Goal: Information Seeking & Learning: Check status

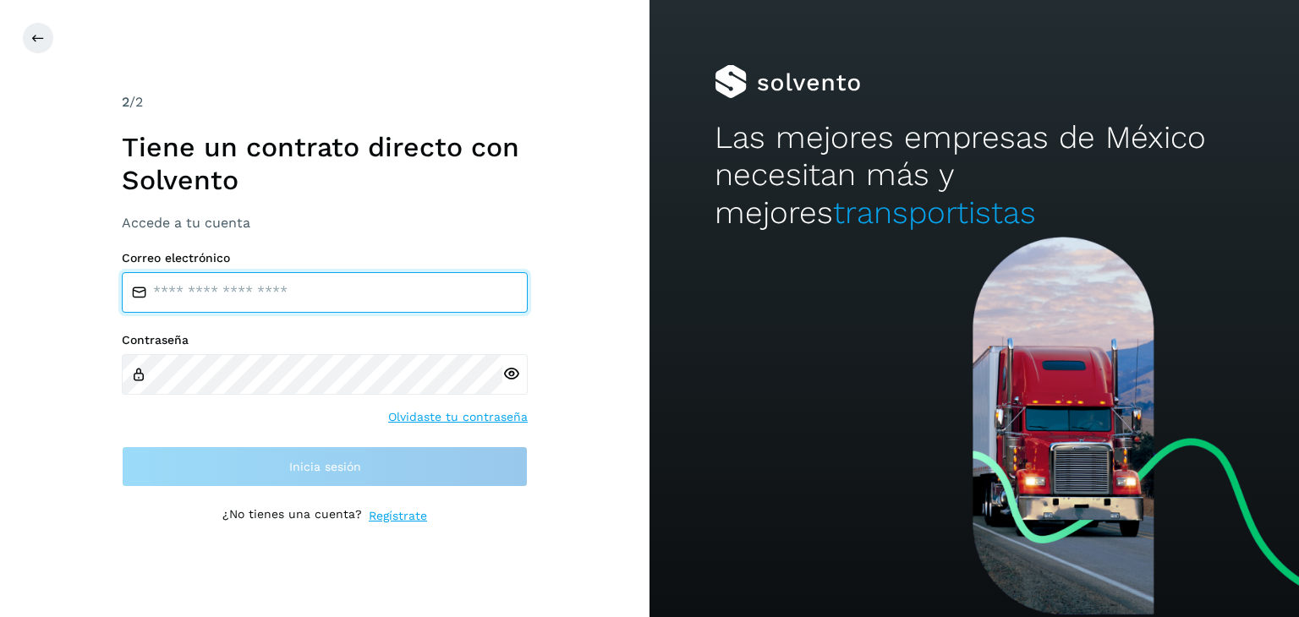
click at [291, 302] on input "email" at bounding box center [325, 292] width 406 height 41
type input "**********"
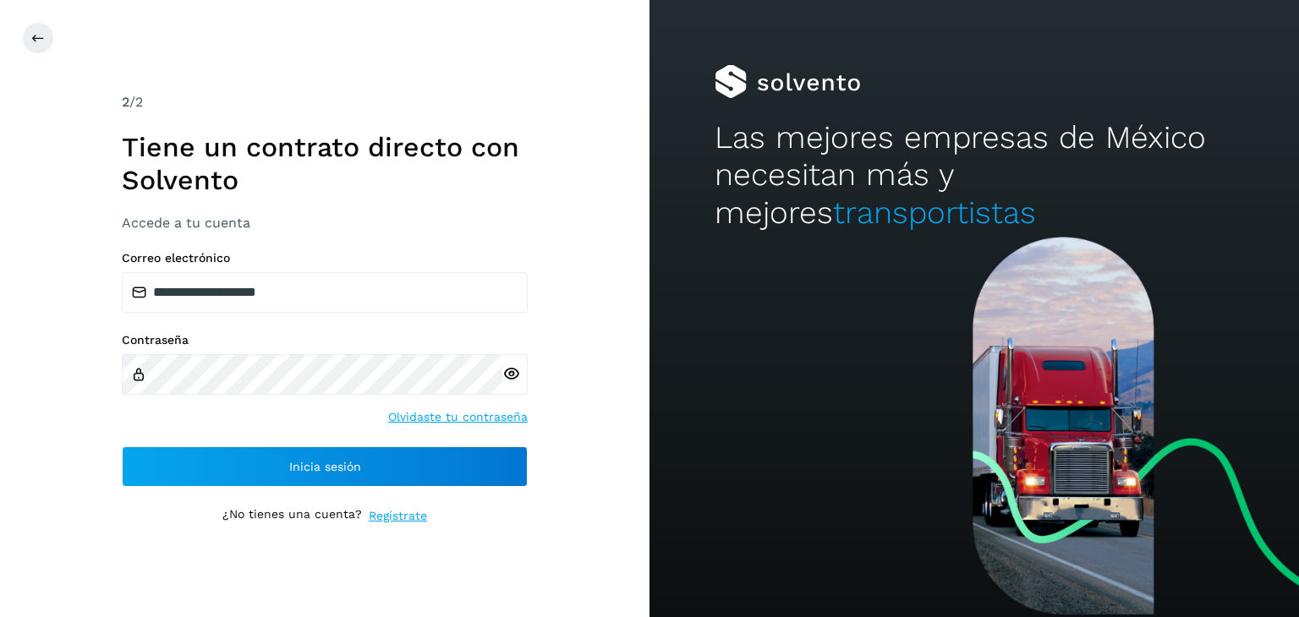
click at [508, 376] on icon at bounding box center [511, 374] width 18 height 18
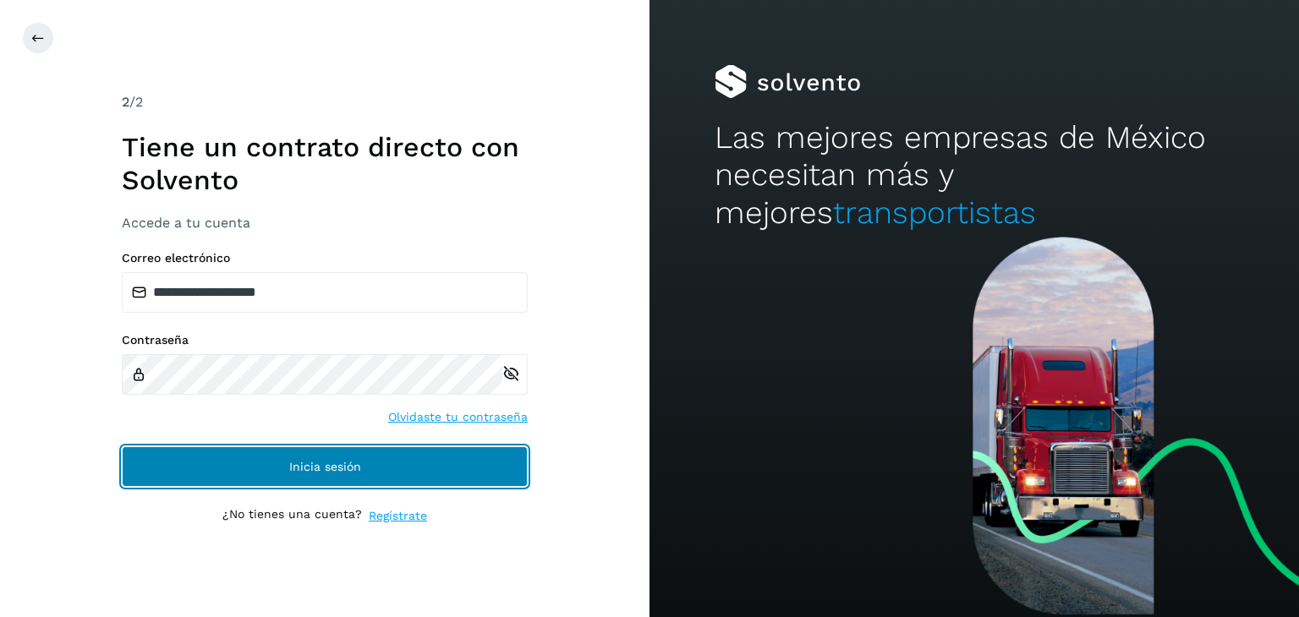
click at [364, 472] on button "Inicia sesión" at bounding box center [325, 466] width 406 height 41
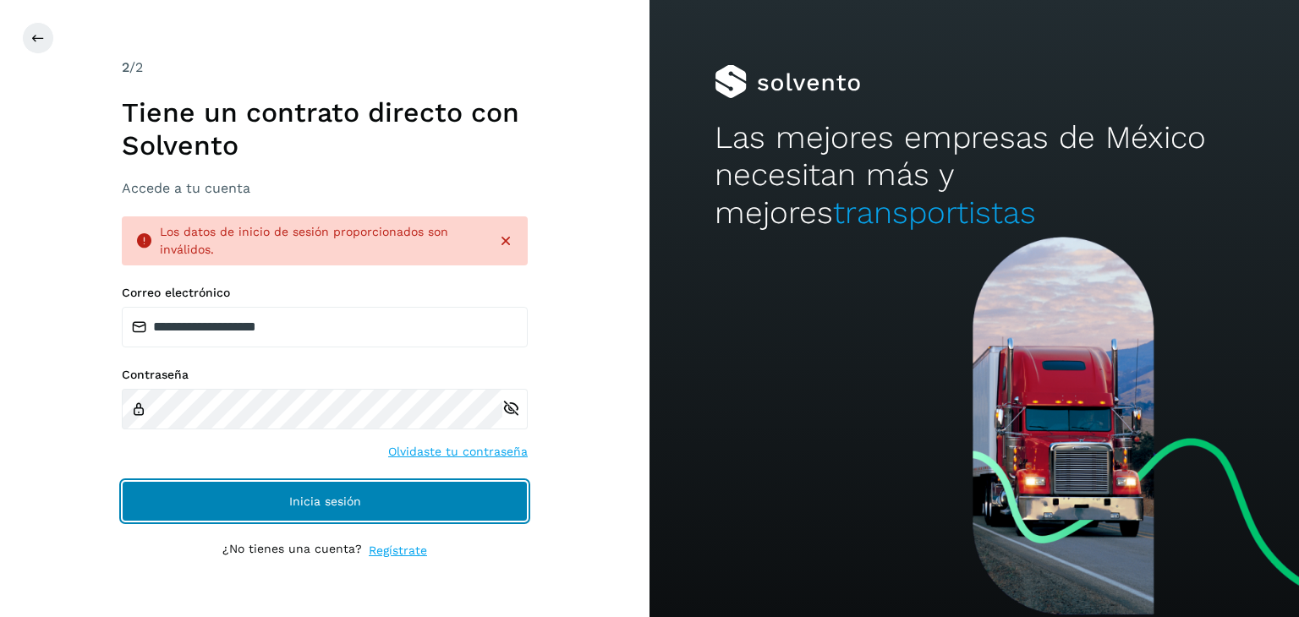
click at [359, 495] on span "Inicia sesión" at bounding box center [325, 501] width 72 height 12
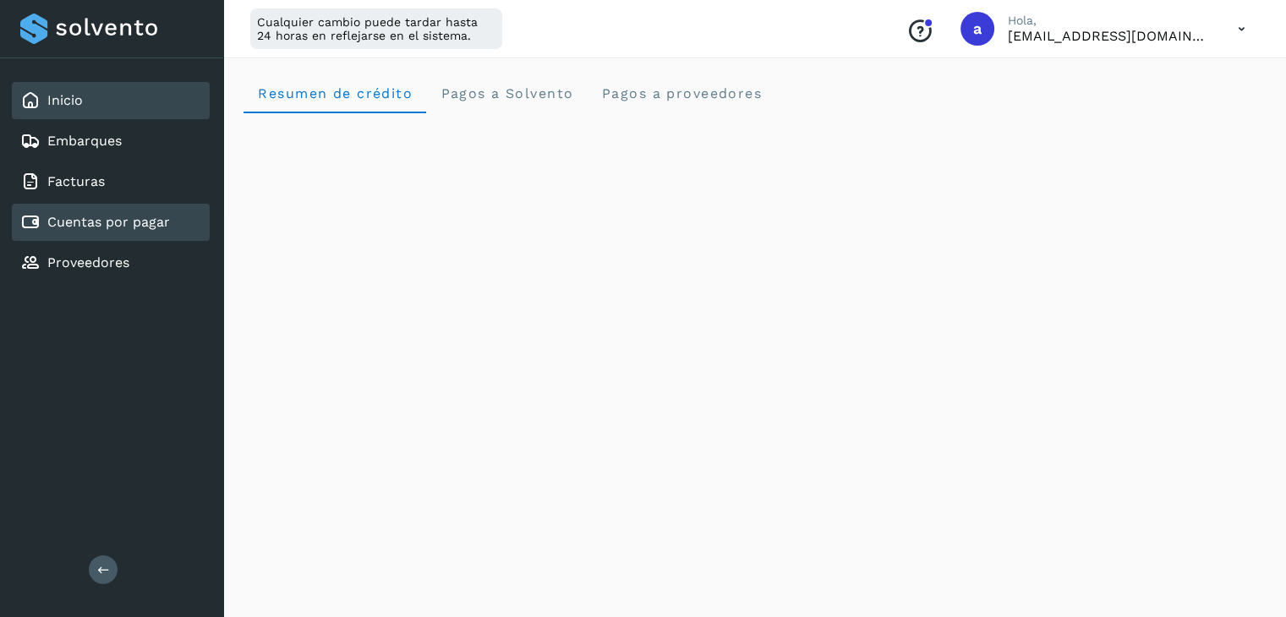
click at [139, 214] on link "Cuentas por pagar" at bounding box center [108, 222] width 123 height 16
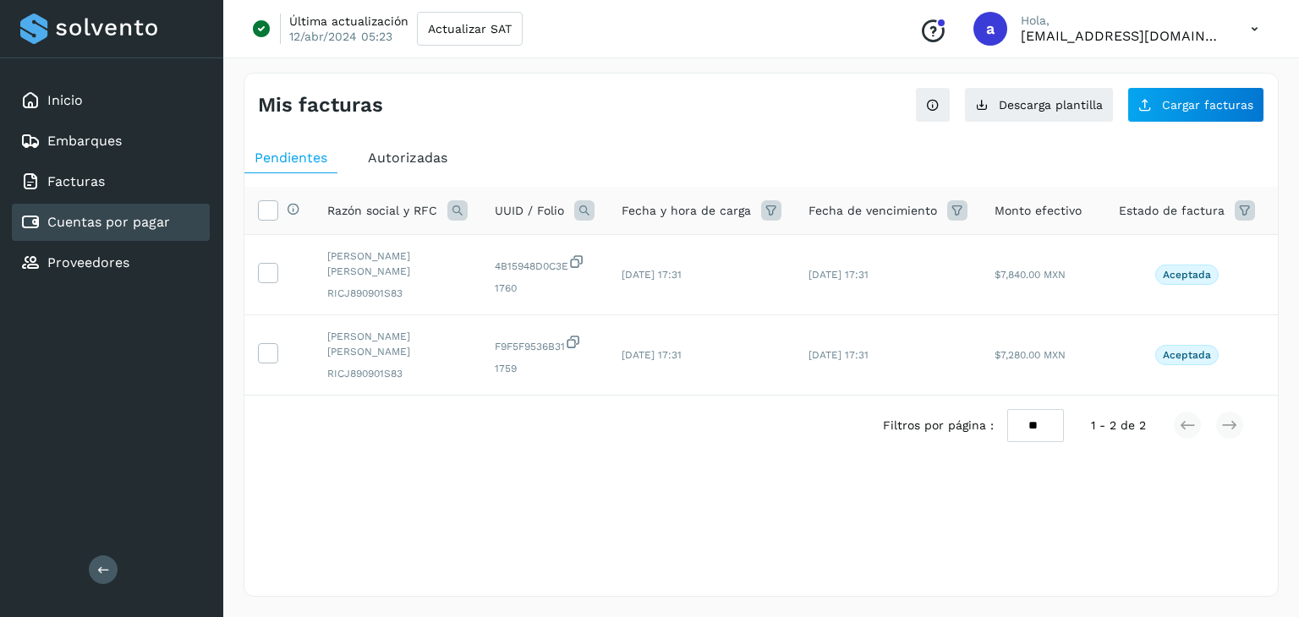
click at [402, 156] on span "Autorizadas" at bounding box center [407, 158] width 79 height 16
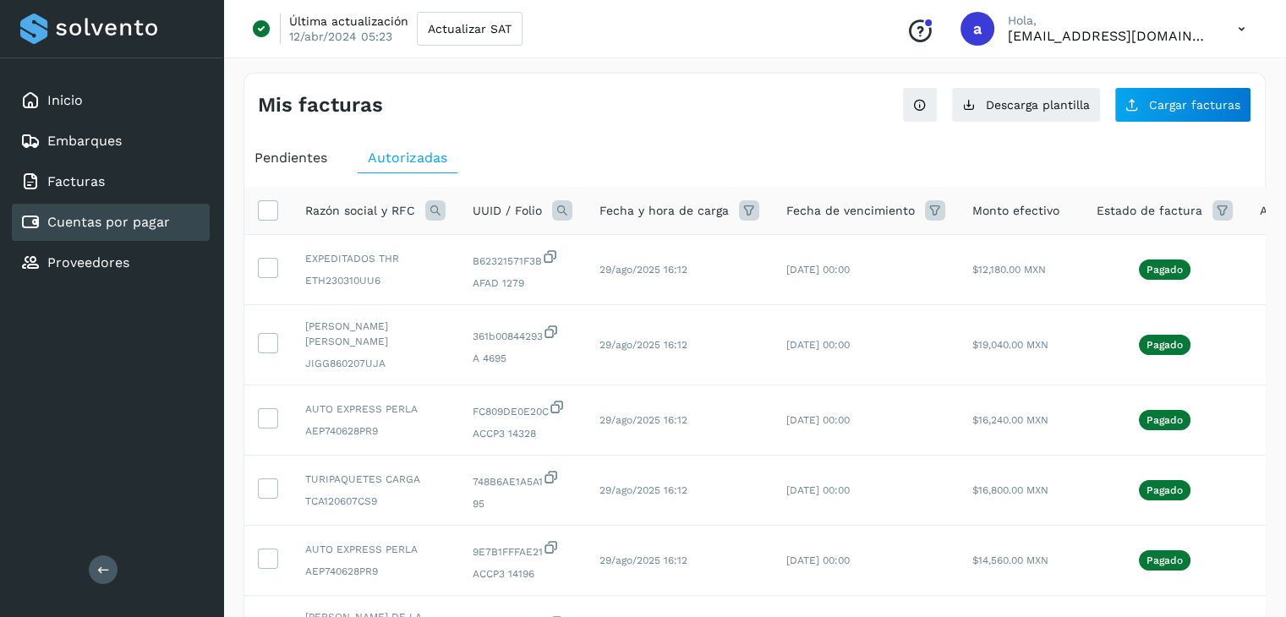
click at [751, 211] on icon at bounding box center [749, 210] width 20 height 20
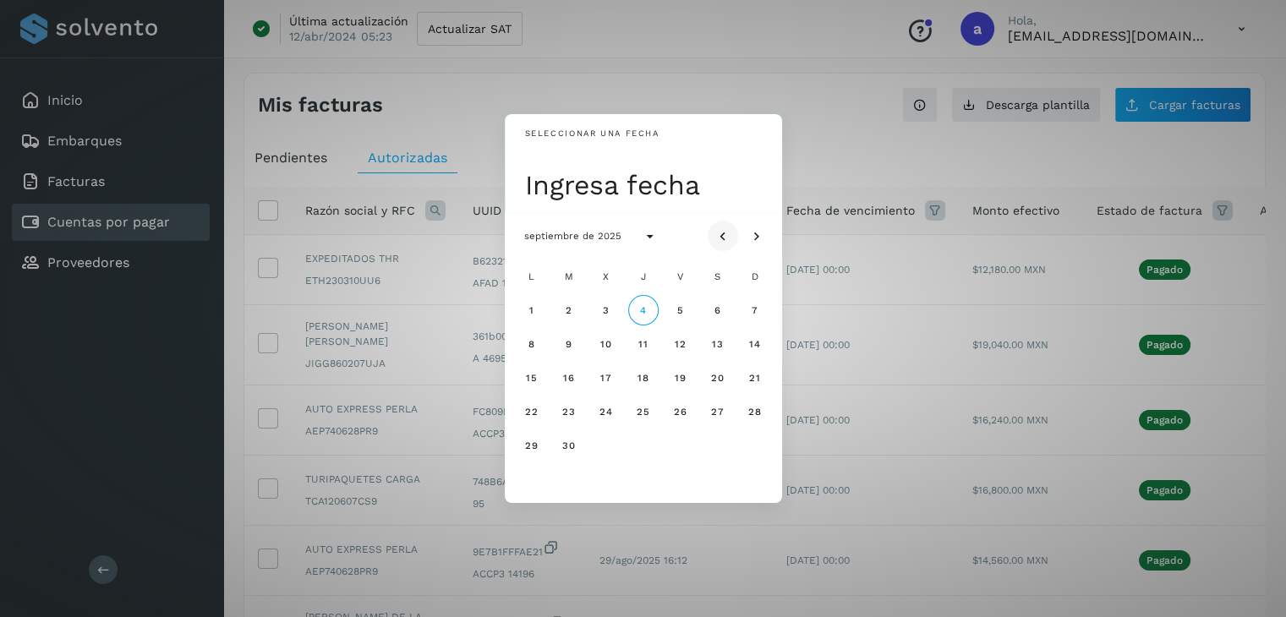
click at [720, 240] on icon "Mes anterior" at bounding box center [722, 236] width 17 height 17
click at [534, 413] on span "16" at bounding box center [531, 412] width 13 height 12
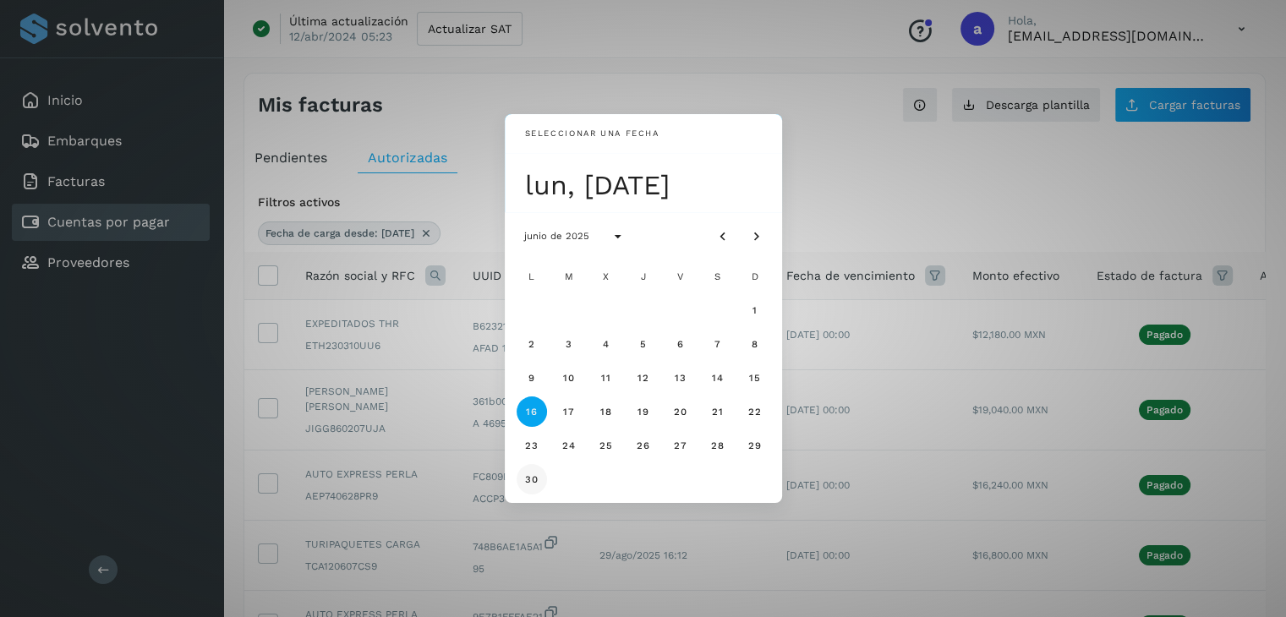
click at [526, 480] on span "30" at bounding box center [531, 479] width 14 height 12
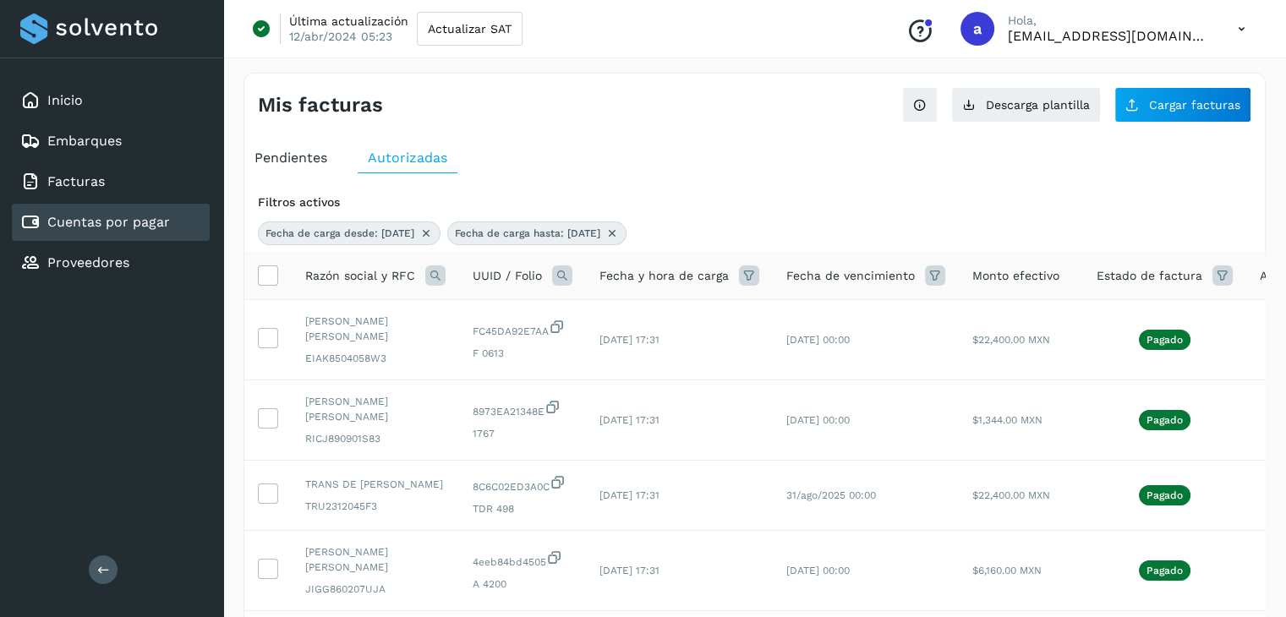
click at [823, 200] on div "Filtros activos" at bounding box center [754, 203] width 993 height 18
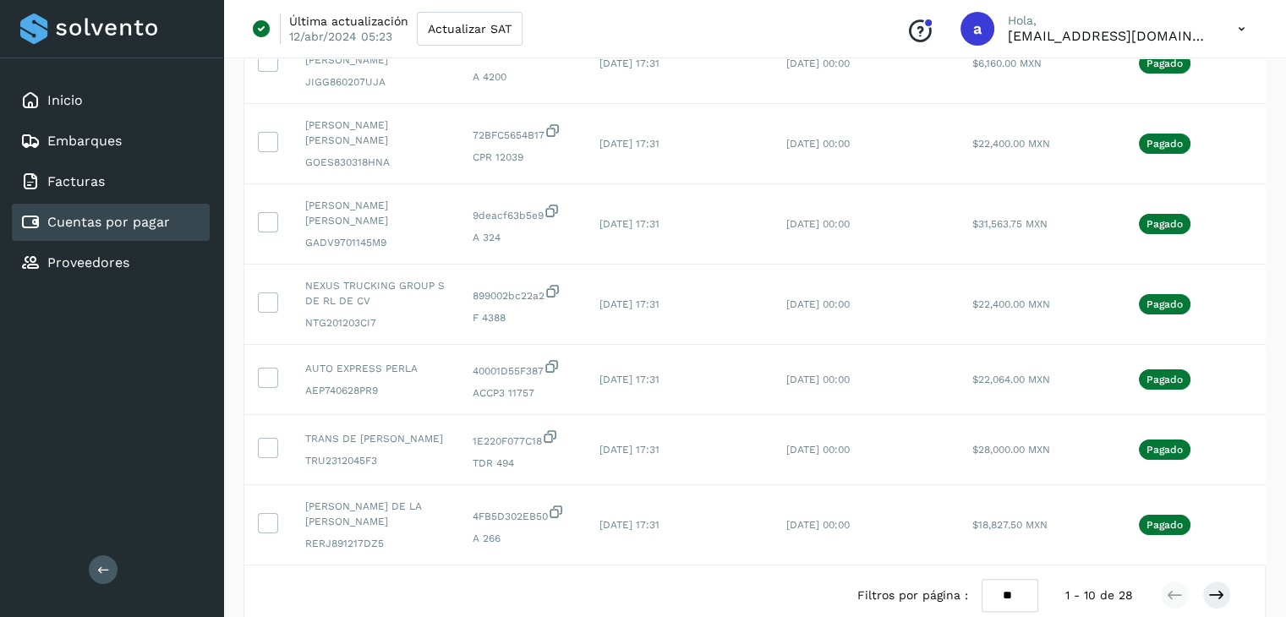
scroll to position [541, 0]
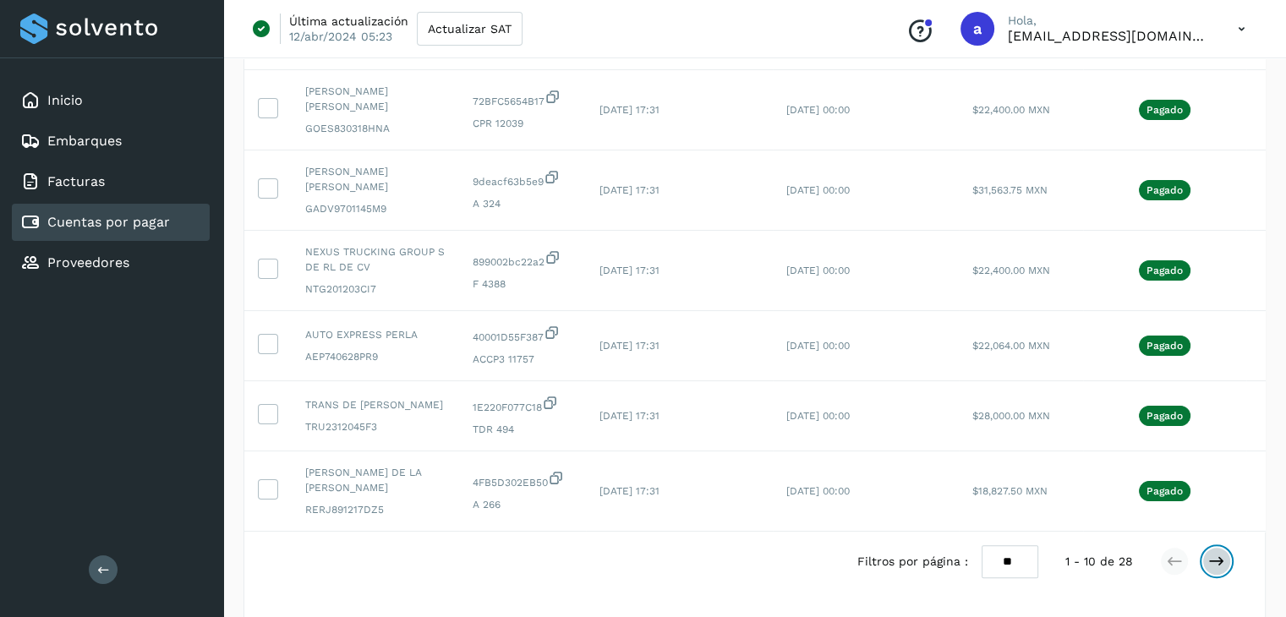
click at [1214, 570] on icon at bounding box center [1216, 561] width 17 height 17
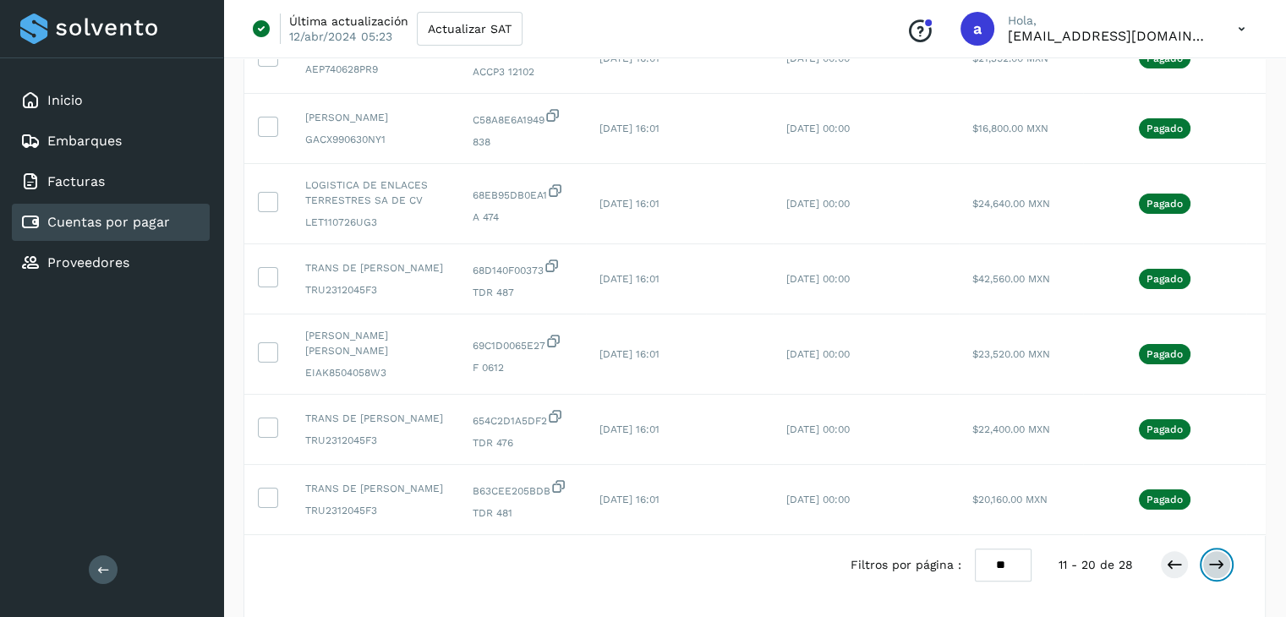
scroll to position [507, 0]
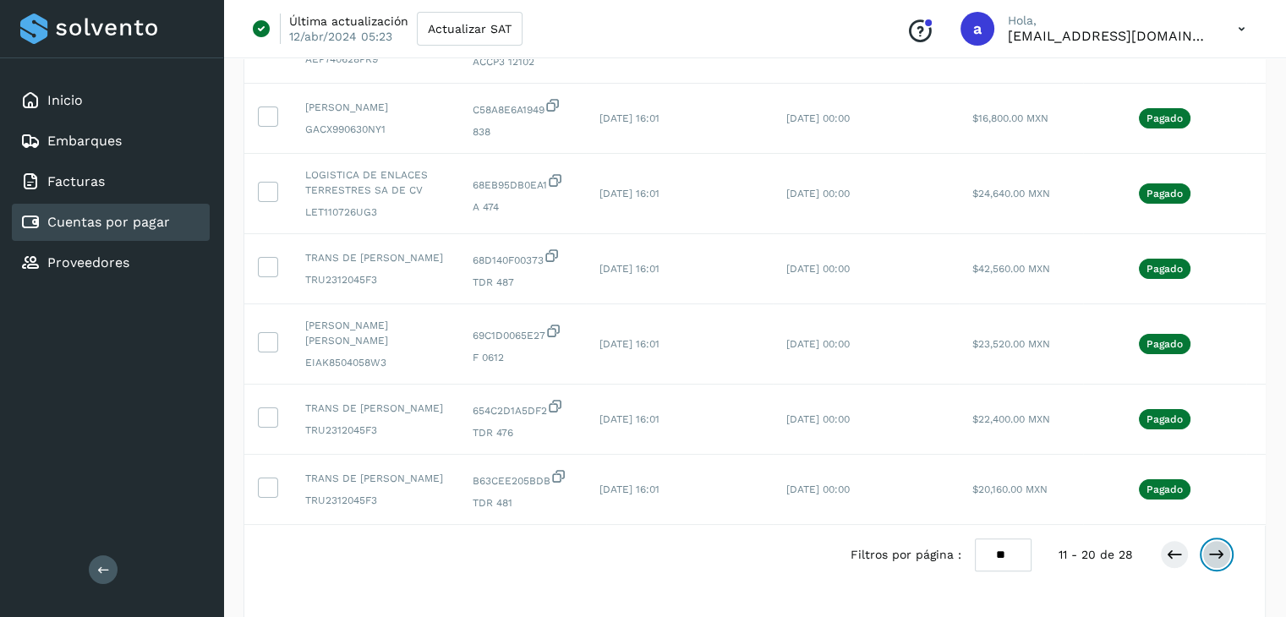
click at [1214, 563] on icon at bounding box center [1216, 554] width 17 height 17
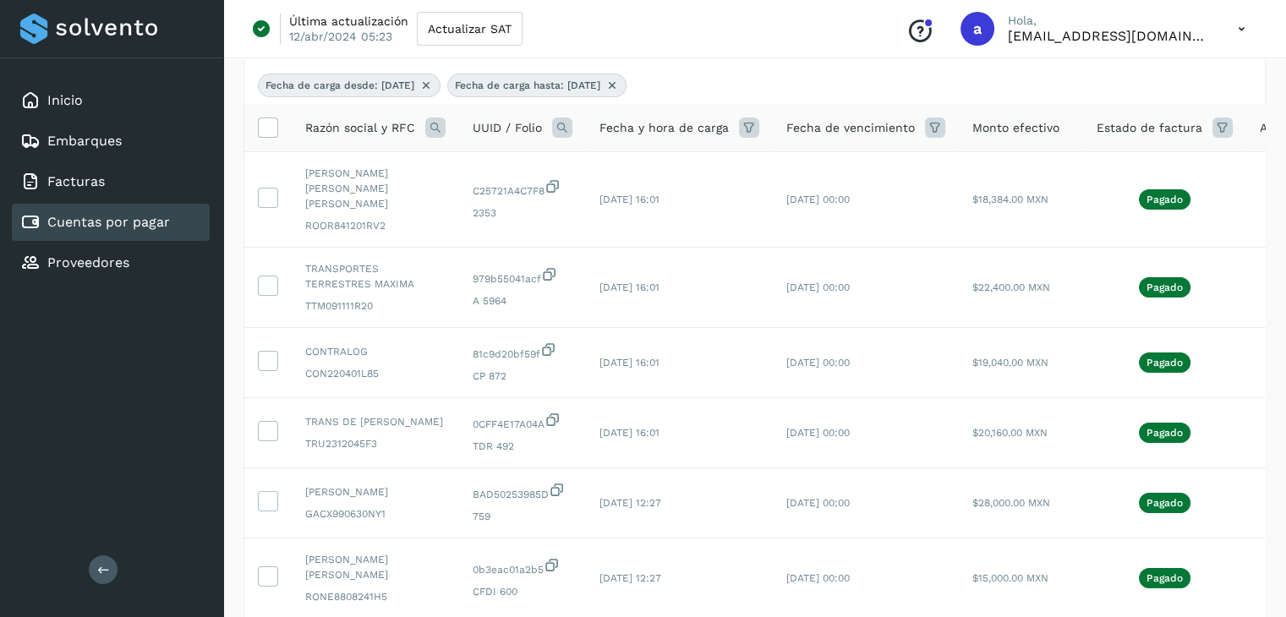
scroll to position [25, 0]
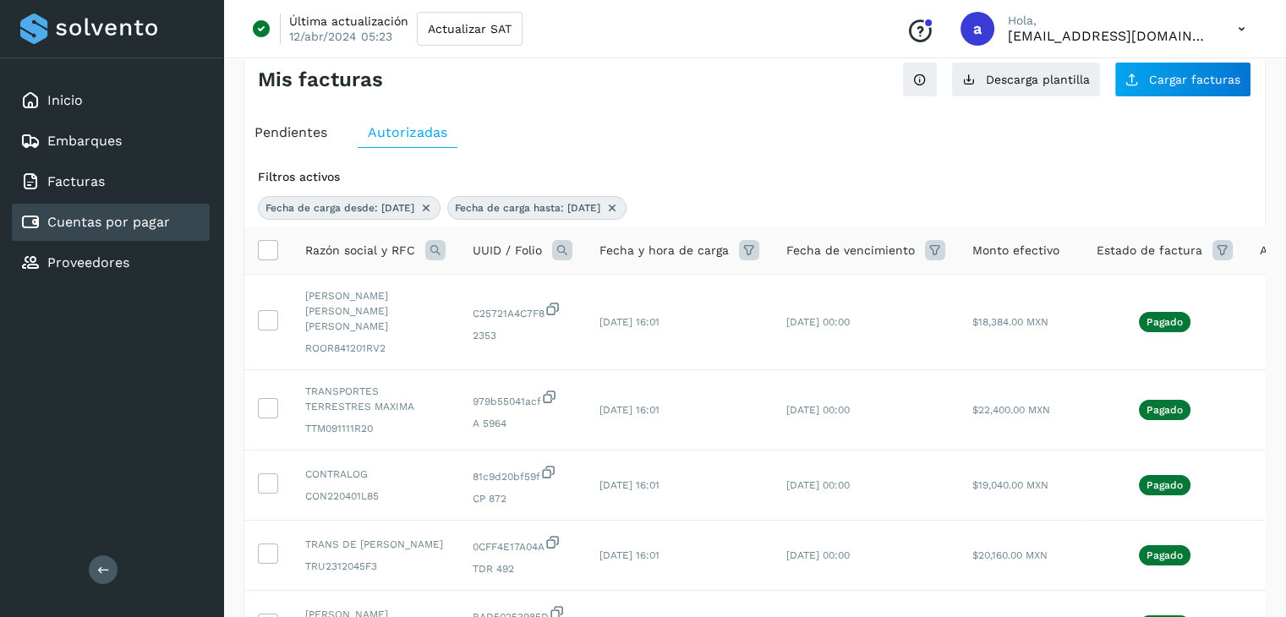
click at [438, 246] on icon at bounding box center [435, 250] width 20 height 20
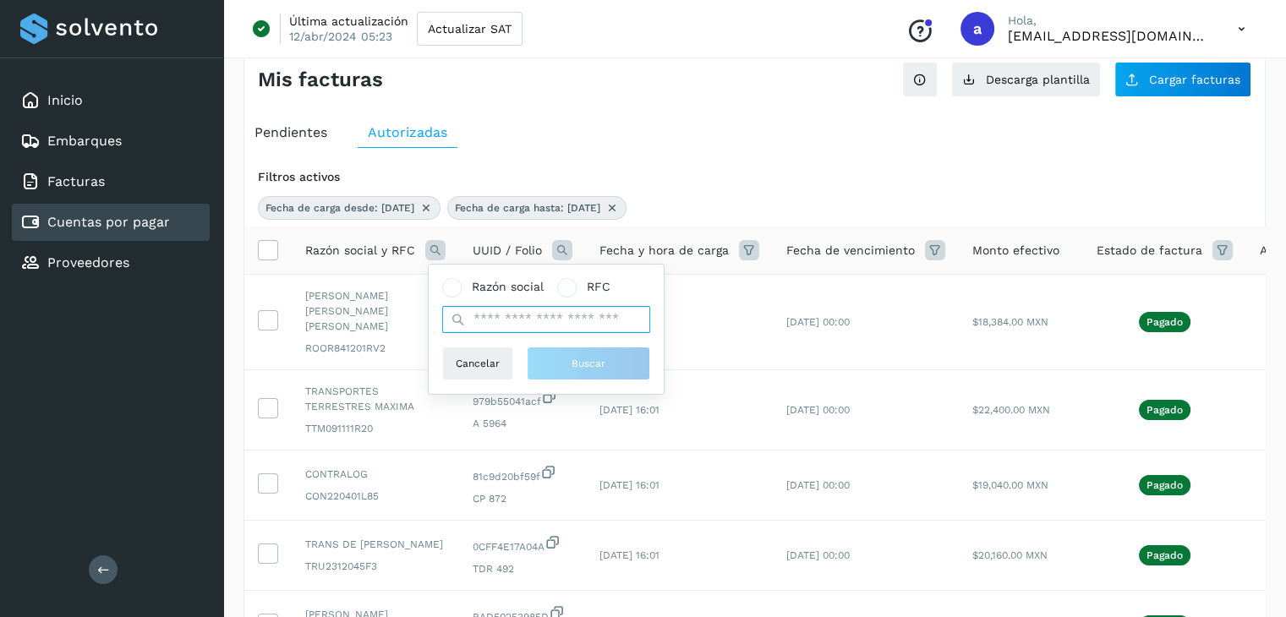
click at [494, 317] on input "text" at bounding box center [546, 319] width 208 height 27
type input "**********"
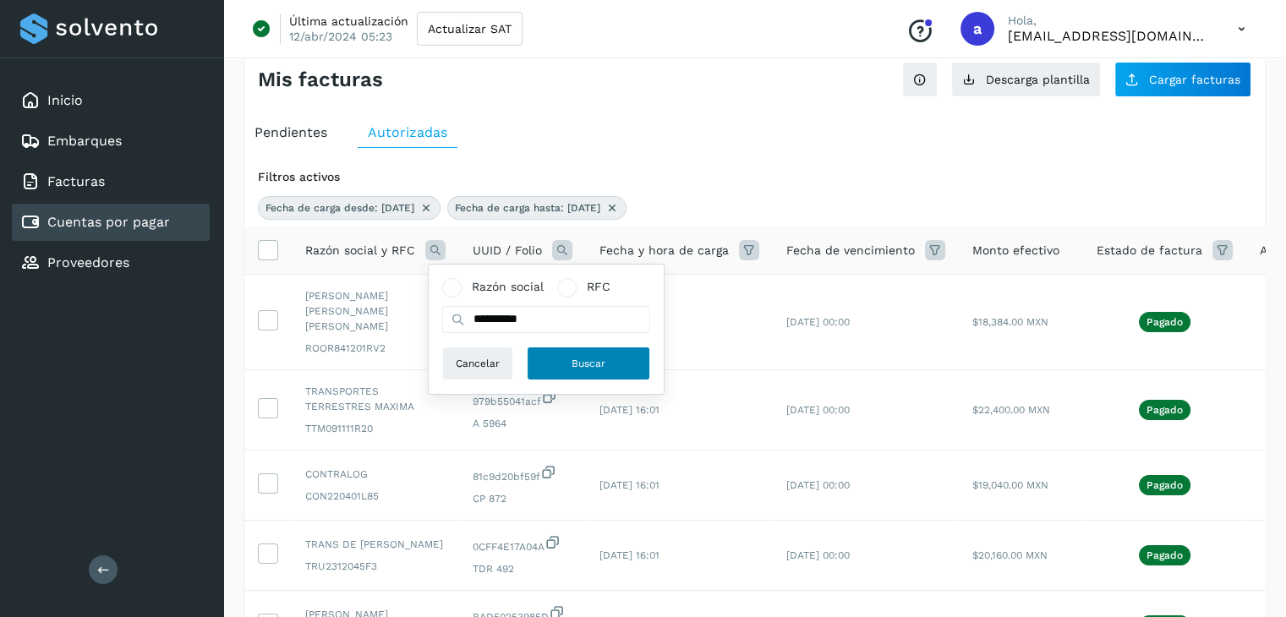
click at [575, 359] on span "Buscar" at bounding box center [589, 363] width 34 height 15
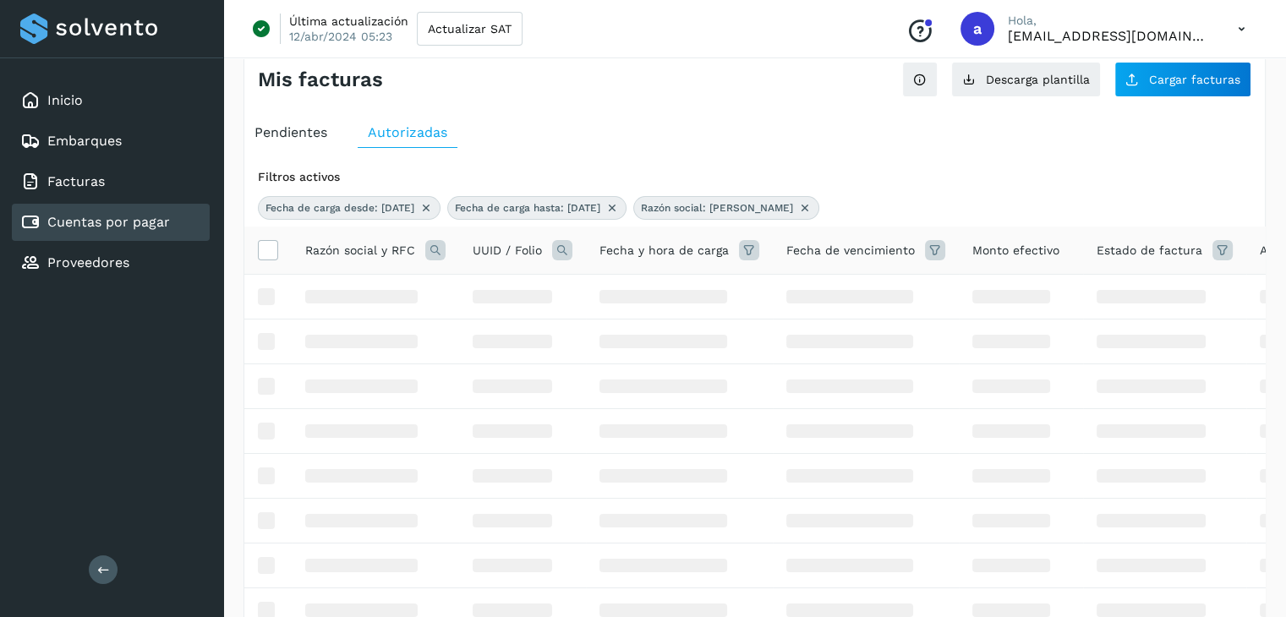
scroll to position [0, 0]
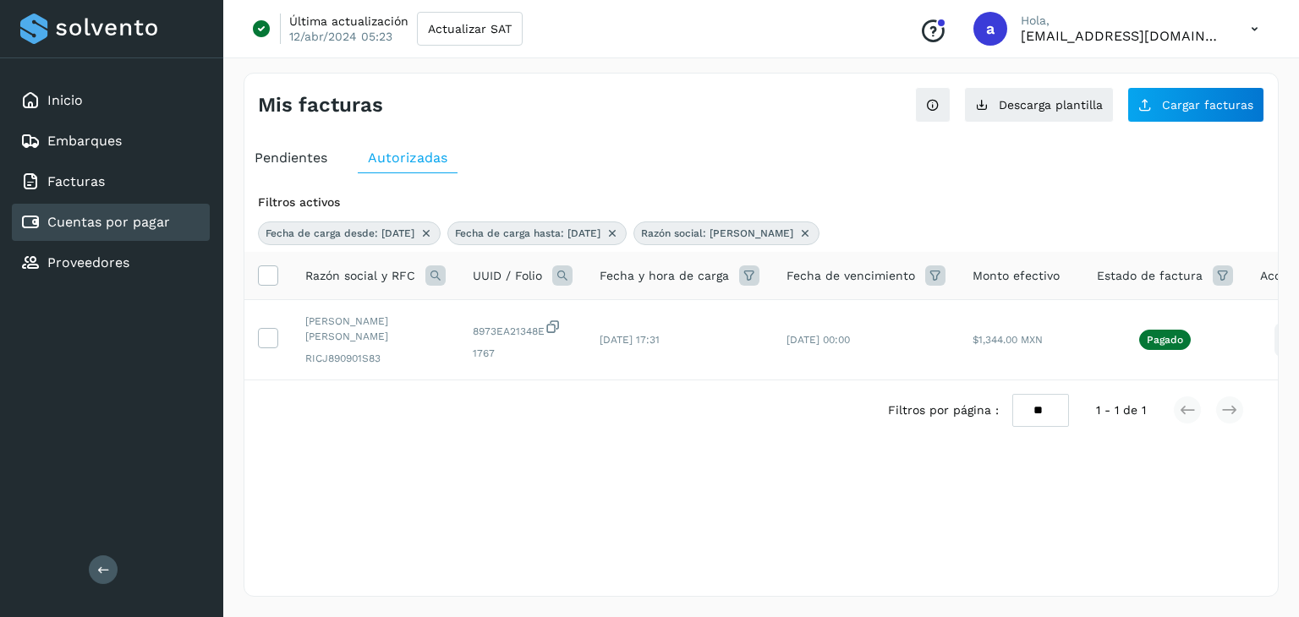
click at [550, 230] on span "Fecha de carga hasta: [DATE]" at bounding box center [527, 233] width 145 height 15
click at [748, 278] on icon at bounding box center [749, 275] width 20 height 20
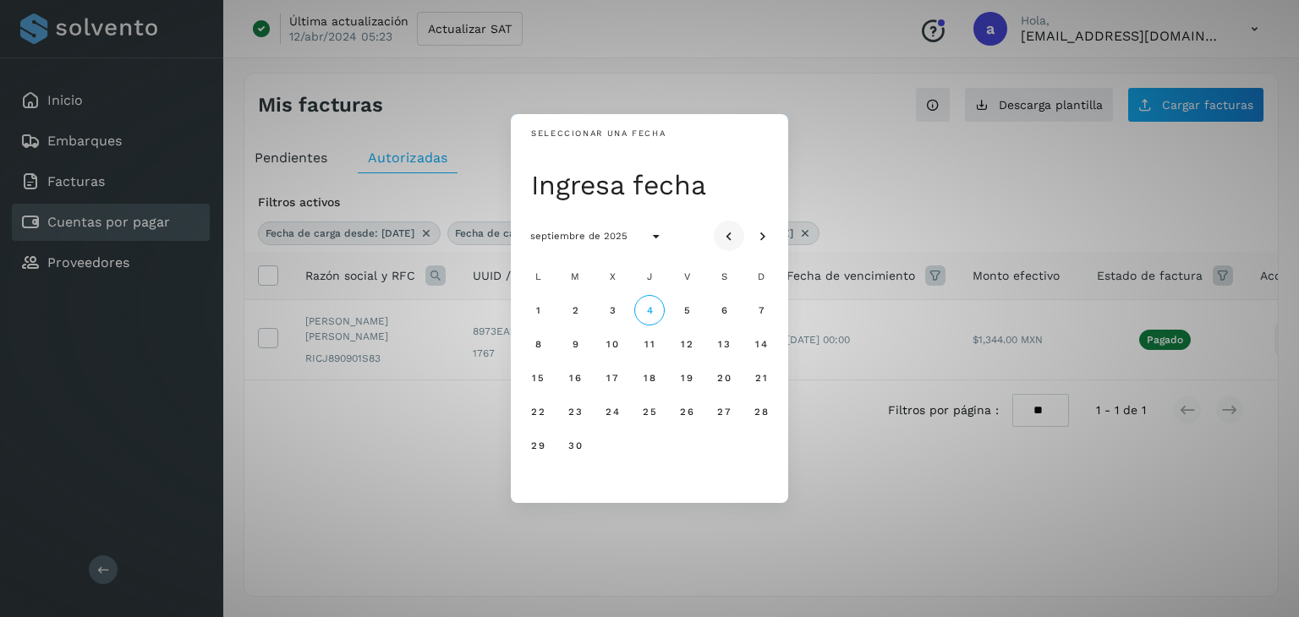
click at [725, 240] on icon "Mes anterior" at bounding box center [728, 236] width 17 height 17
click at [757, 238] on icon "Mes siguiente" at bounding box center [762, 236] width 17 height 17
click at [657, 440] on button "31" at bounding box center [649, 445] width 30 height 30
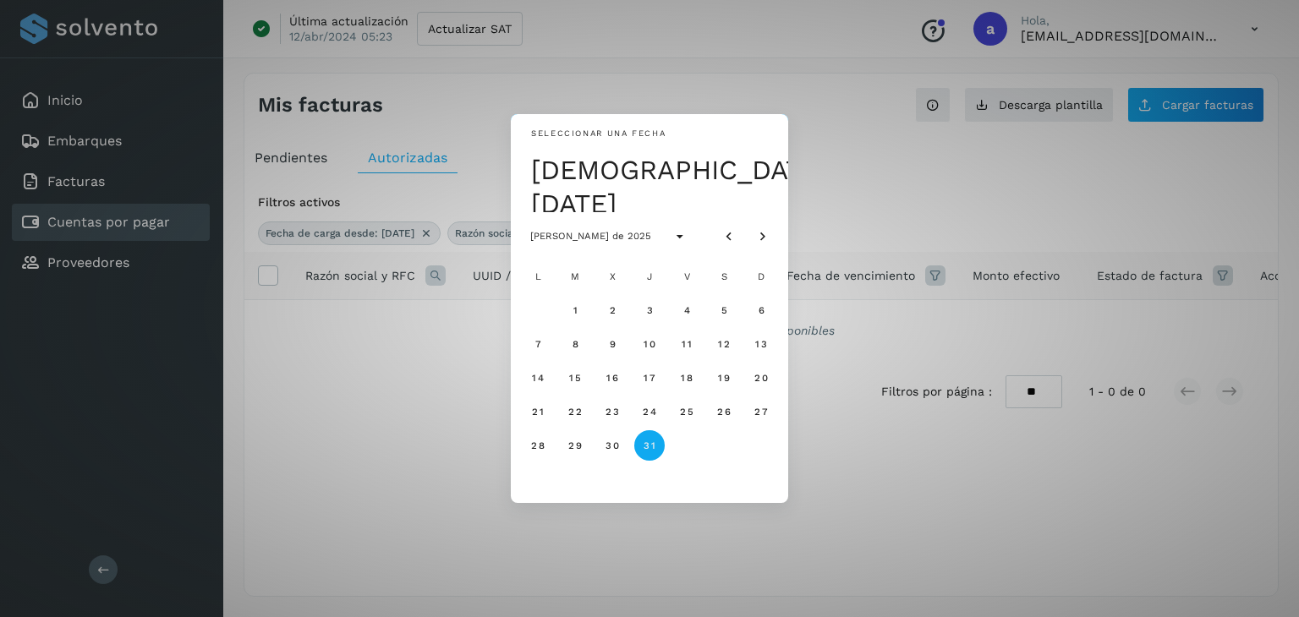
click at [649, 447] on span "31" at bounding box center [649, 446] width 13 height 12
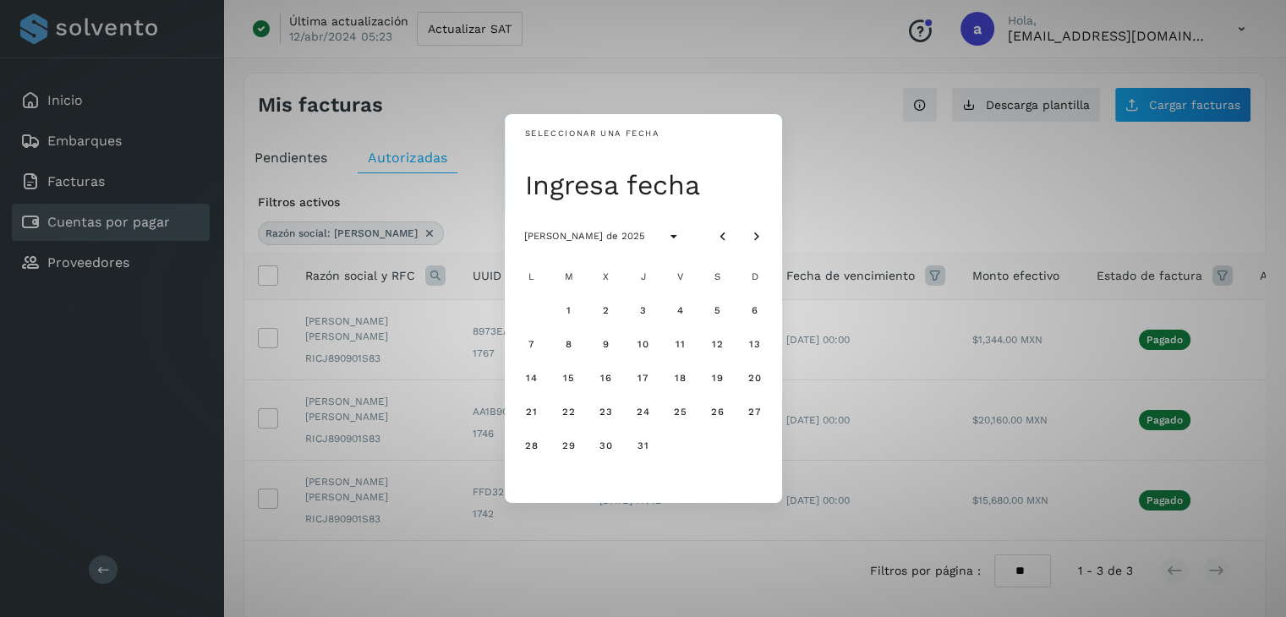
click at [829, 156] on div "Seleccionar una fecha Ingresa fecha [PERSON_NAME] de 2025 L M X J V S D 1 2 3 4…" at bounding box center [643, 308] width 1286 height 617
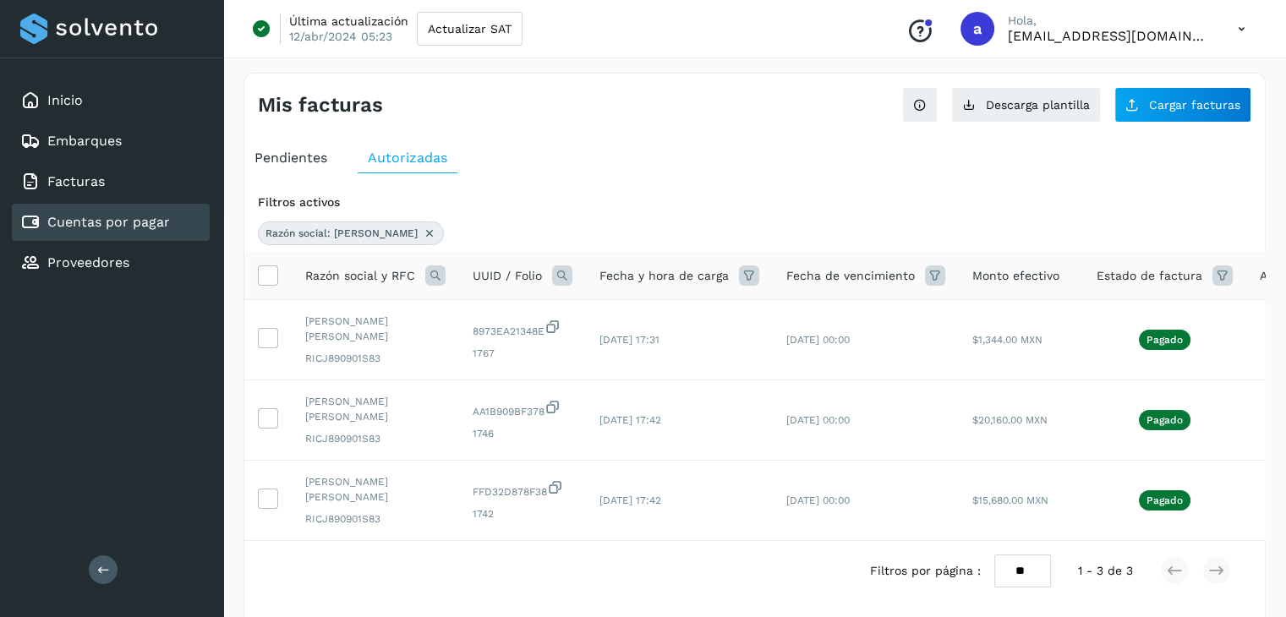
click at [744, 272] on icon at bounding box center [749, 275] width 20 height 20
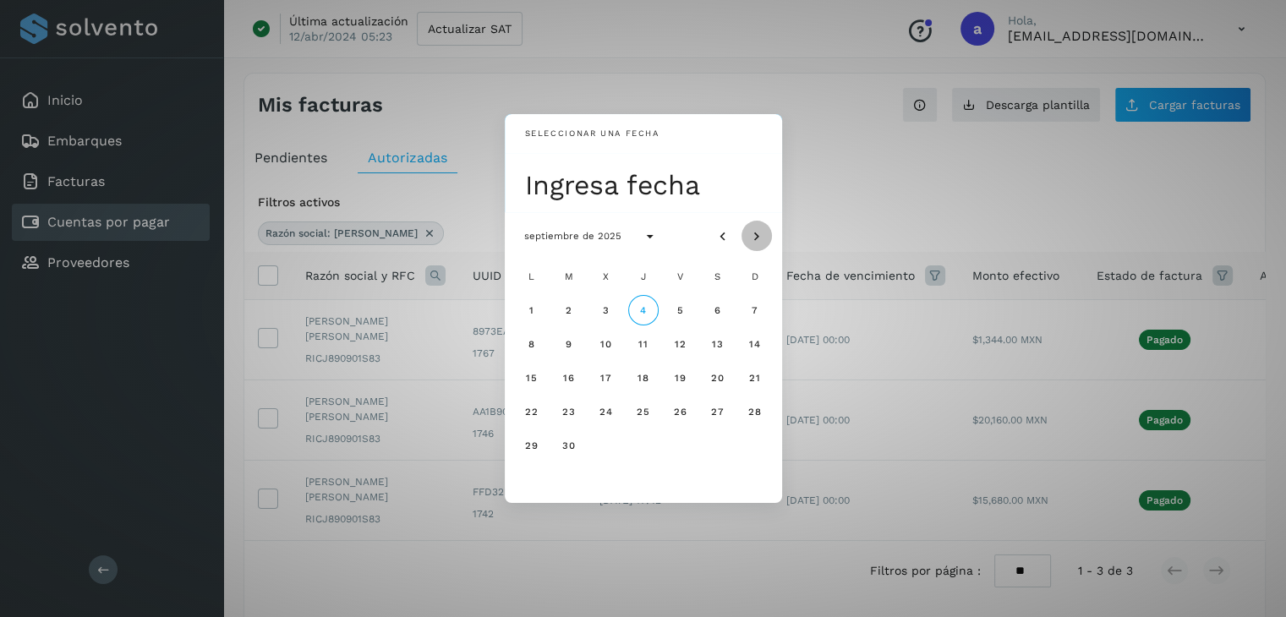
click at [756, 234] on icon "Mes siguiente" at bounding box center [756, 236] width 17 height 17
click at [717, 238] on icon "Mes anterior" at bounding box center [722, 236] width 17 height 17
click at [637, 443] on span "31" at bounding box center [643, 446] width 13 height 12
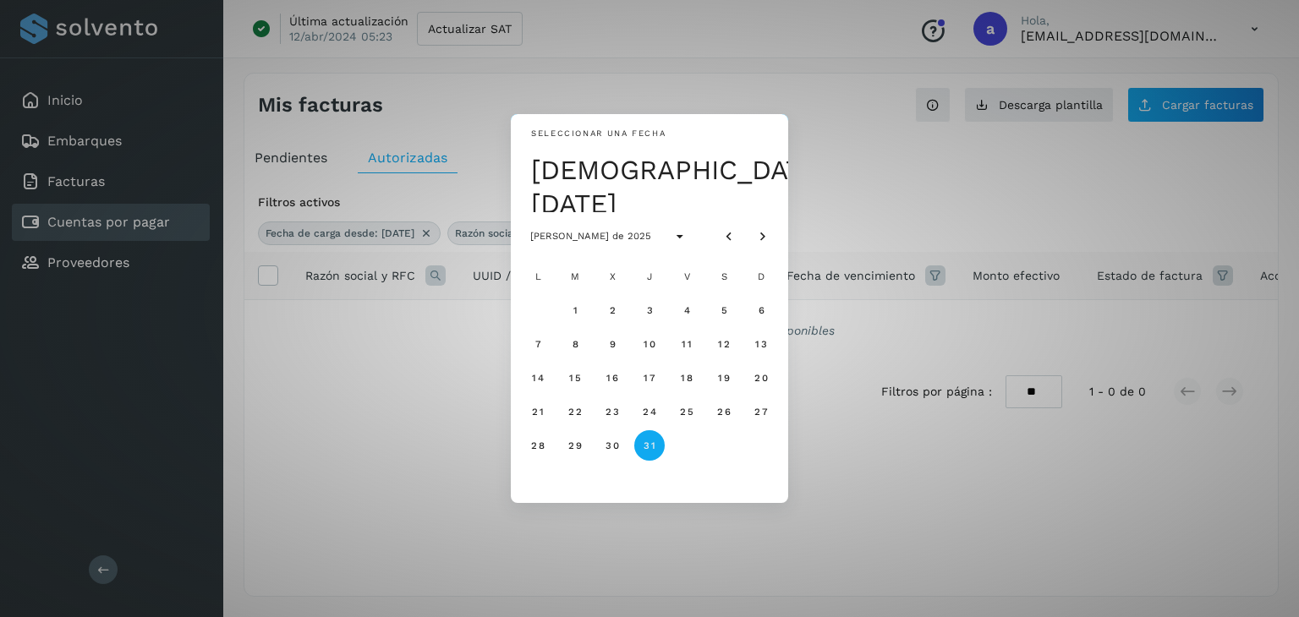
click at [651, 453] on button "31" at bounding box center [649, 445] width 30 height 30
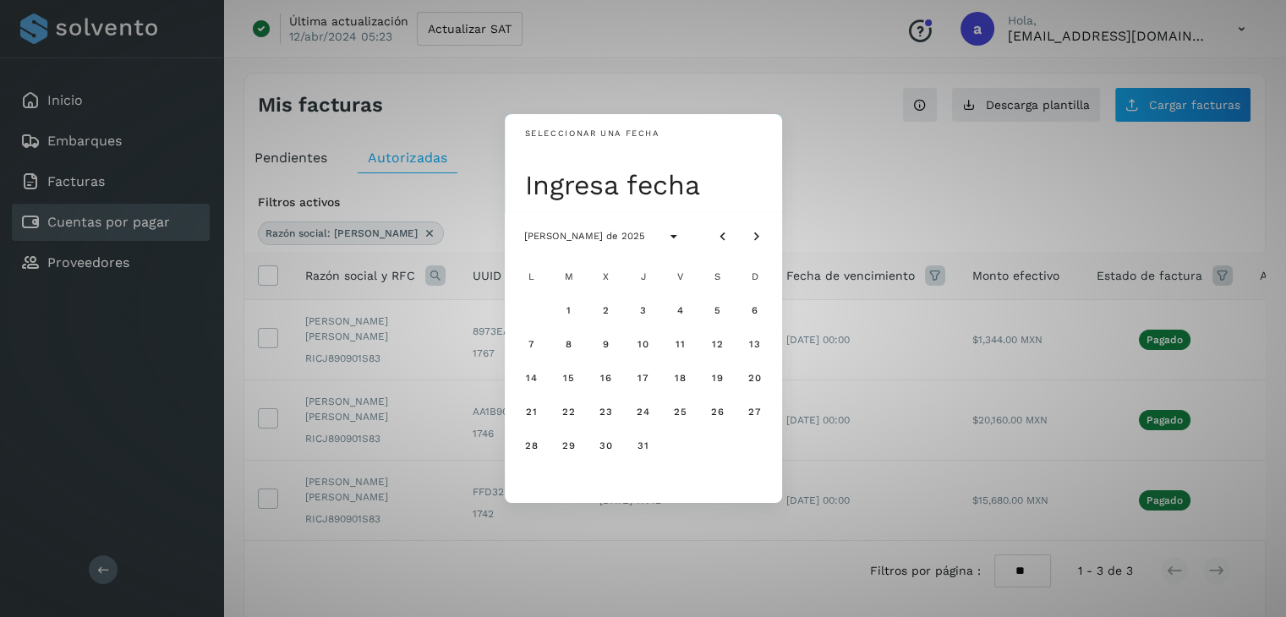
click at [833, 156] on div "Seleccionar una fecha Ingresa fecha [PERSON_NAME] de 2025 L M X J V S D 1 2 3 4…" at bounding box center [643, 308] width 1286 height 617
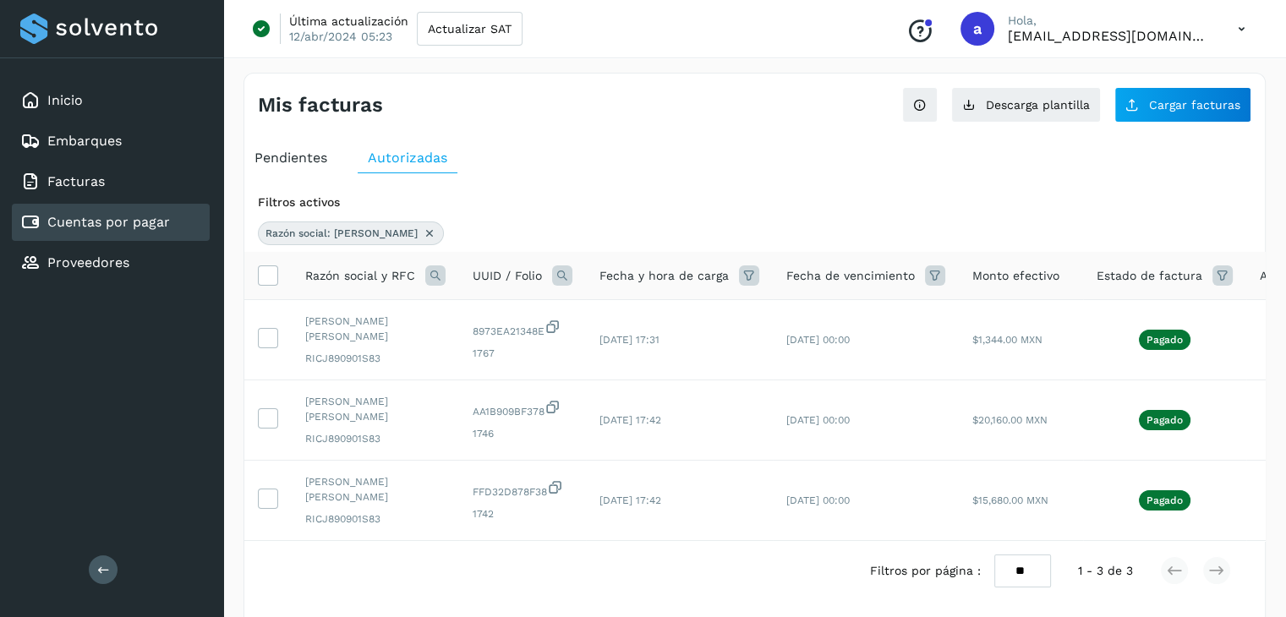
click at [1212, 281] on icon at bounding box center [1222, 275] width 20 height 20
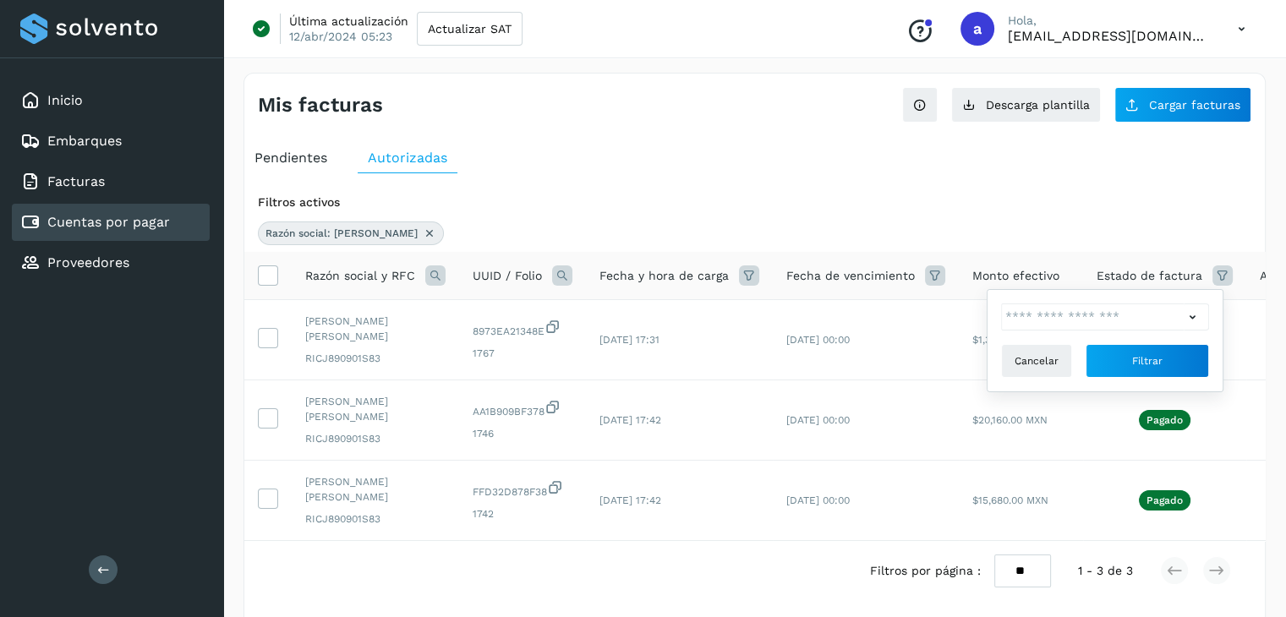
click at [1052, 222] on div "Razón social: [PERSON_NAME]" at bounding box center [754, 234] width 993 height 24
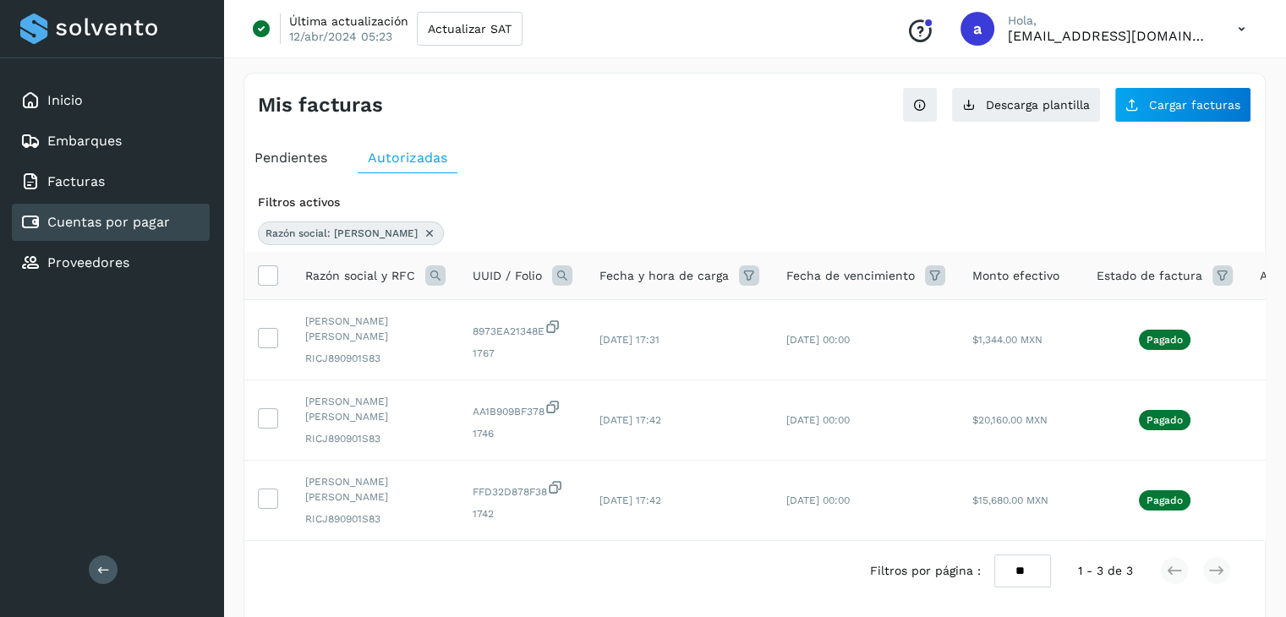
click at [925, 275] on icon at bounding box center [935, 275] width 20 height 20
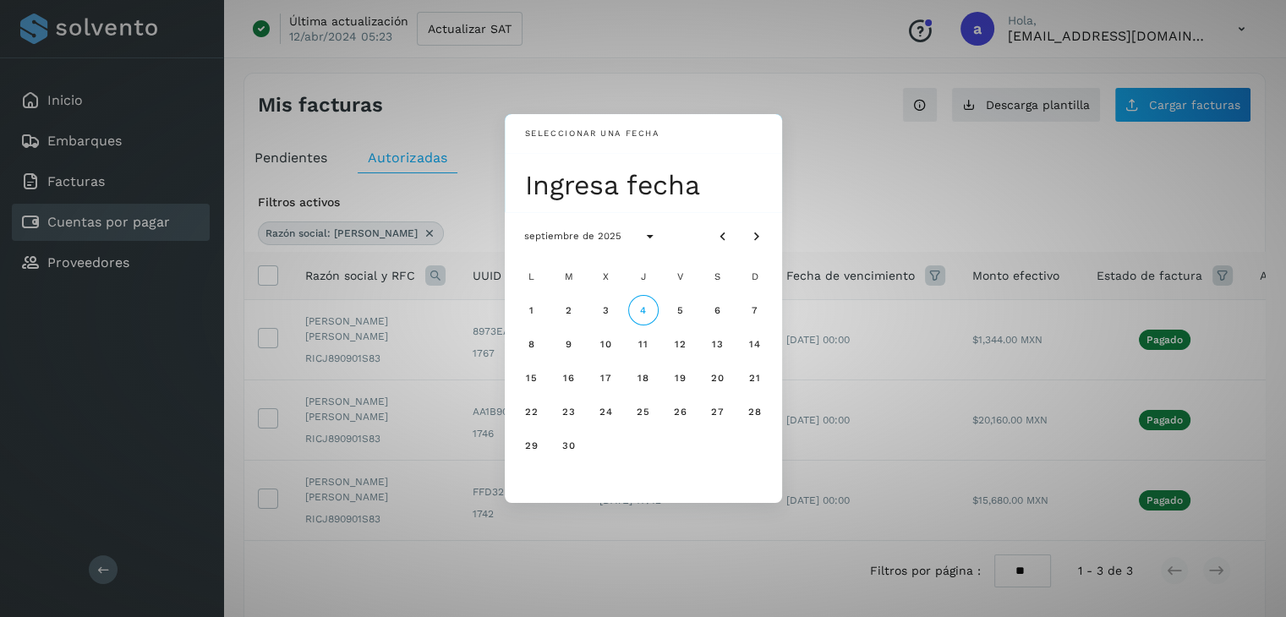
click at [825, 183] on div "Seleccionar una fecha Ingresa fecha septiembre de 2025 L M X J V S D 1 2 3 4 5 …" at bounding box center [643, 308] width 1286 height 617
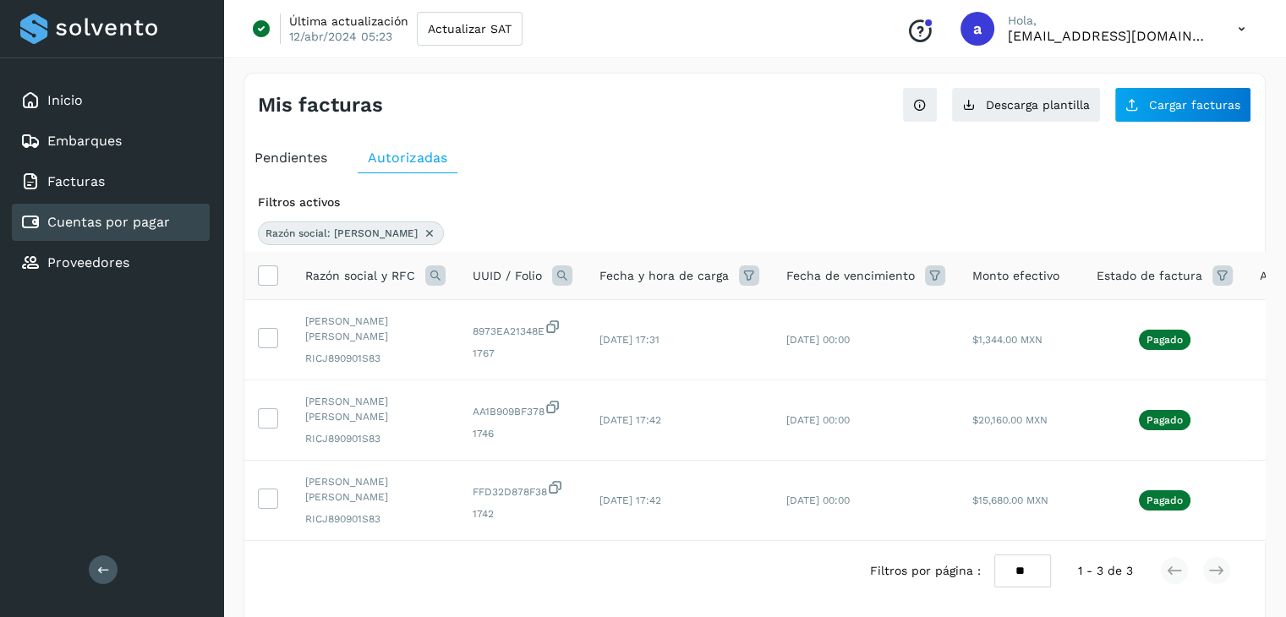
click at [744, 273] on icon at bounding box center [749, 275] width 20 height 20
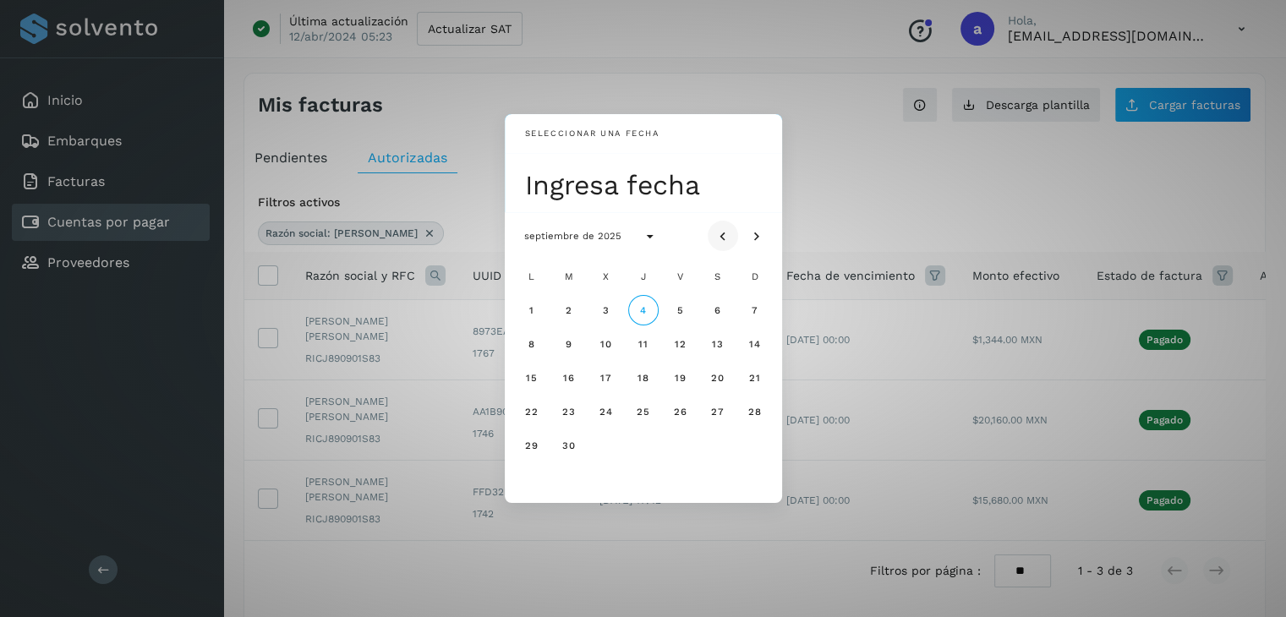
click at [727, 234] on icon "Mes anterior" at bounding box center [722, 236] width 17 height 17
click at [719, 234] on icon "Mes anterior" at bounding box center [722, 236] width 17 height 17
click at [639, 309] on button "1" at bounding box center [643, 310] width 30 height 30
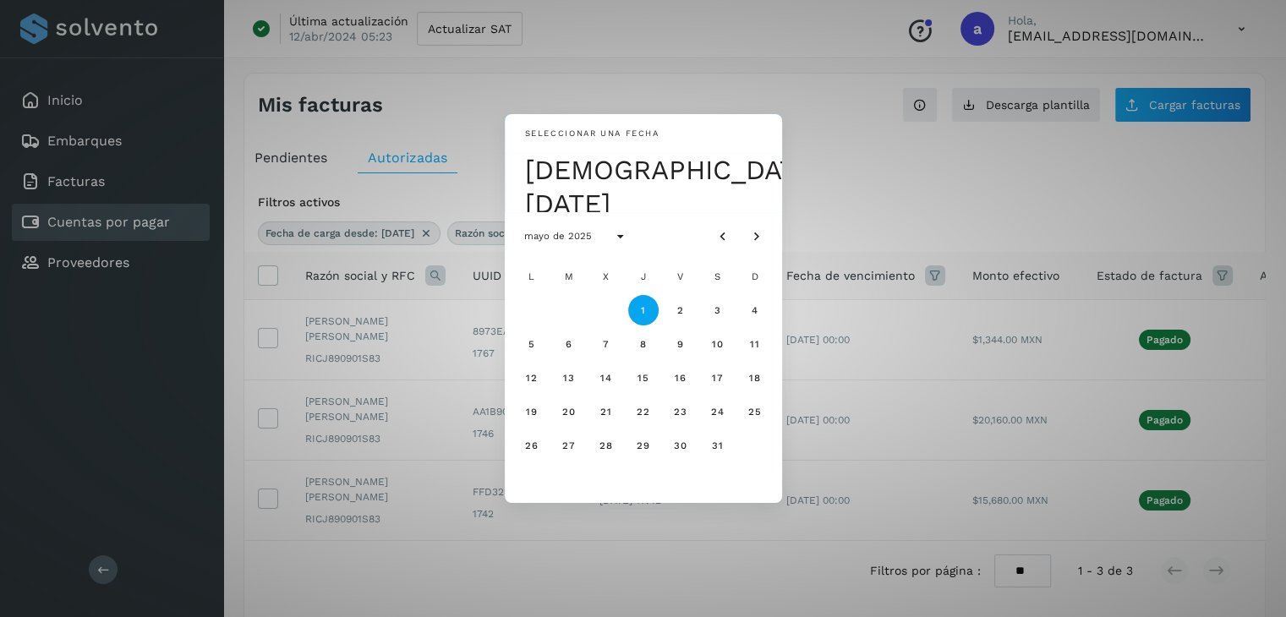
click at [916, 178] on div "Seleccionar una fecha [DEMOGRAPHIC_DATA], [DATE] mayo de 2025 L M X J V S D 1 2…" at bounding box center [643, 308] width 1286 height 617
